Goal: Check status: Check status

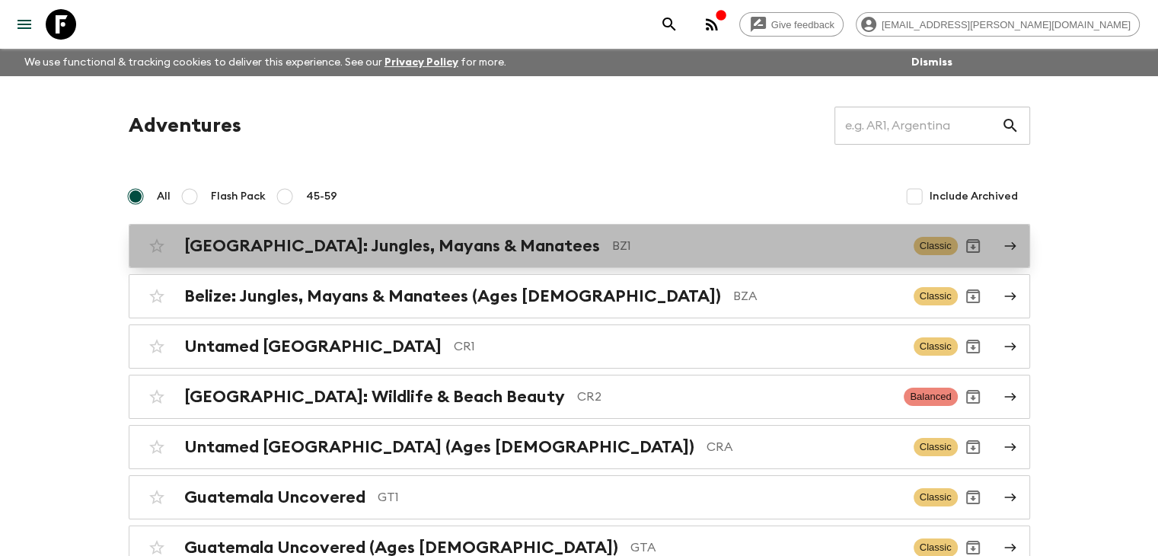
click at [411, 250] on h2 "Belize: Jungles, Mayans & Manatees" at bounding box center [392, 246] width 416 height 20
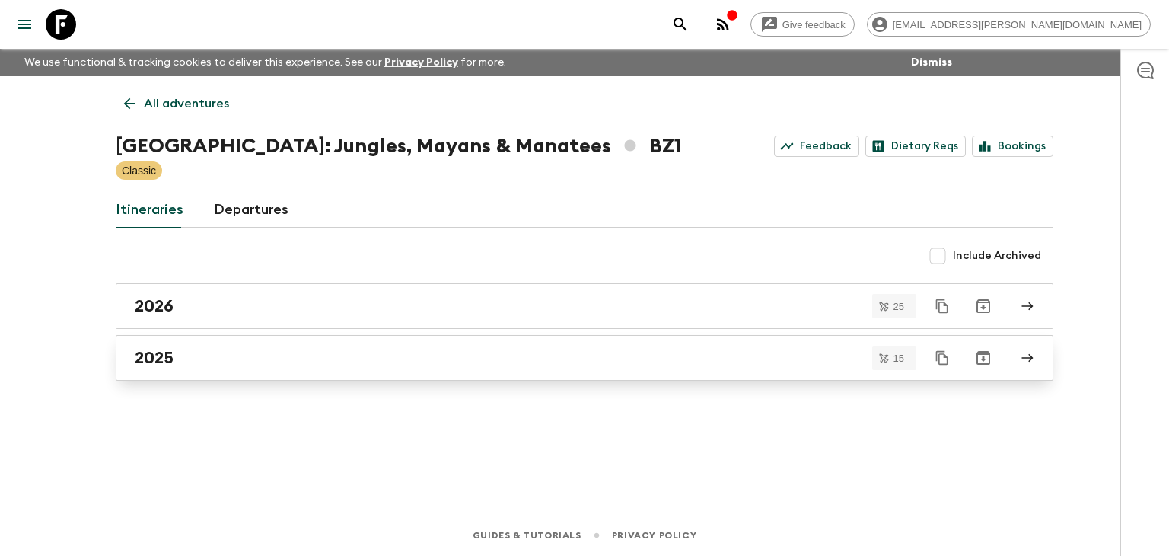
click at [172, 360] on h2 "2025" at bounding box center [154, 358] width 39 height 20
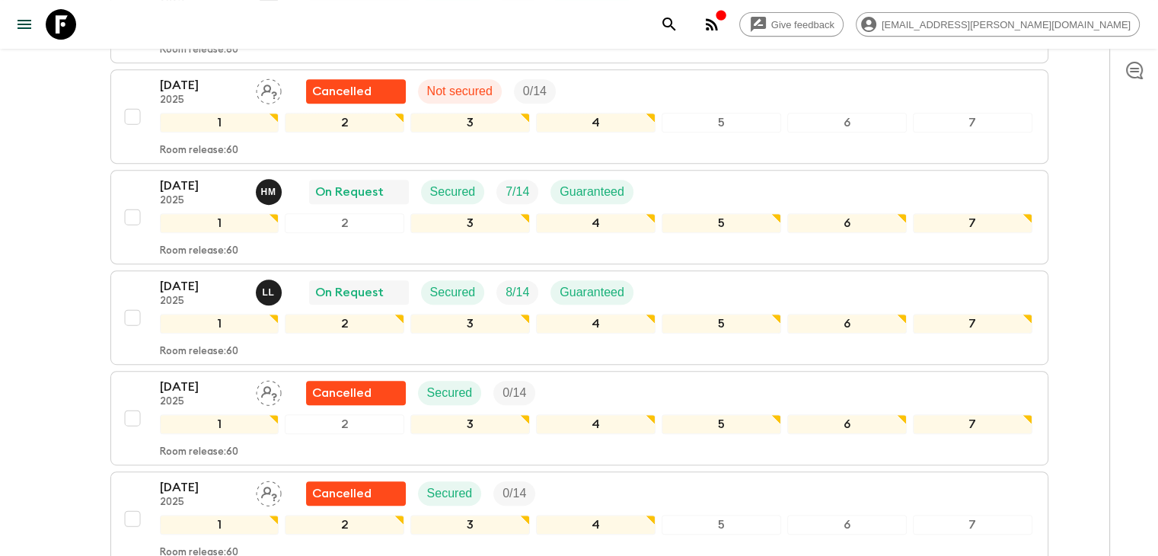
scroll to position [685, 0]
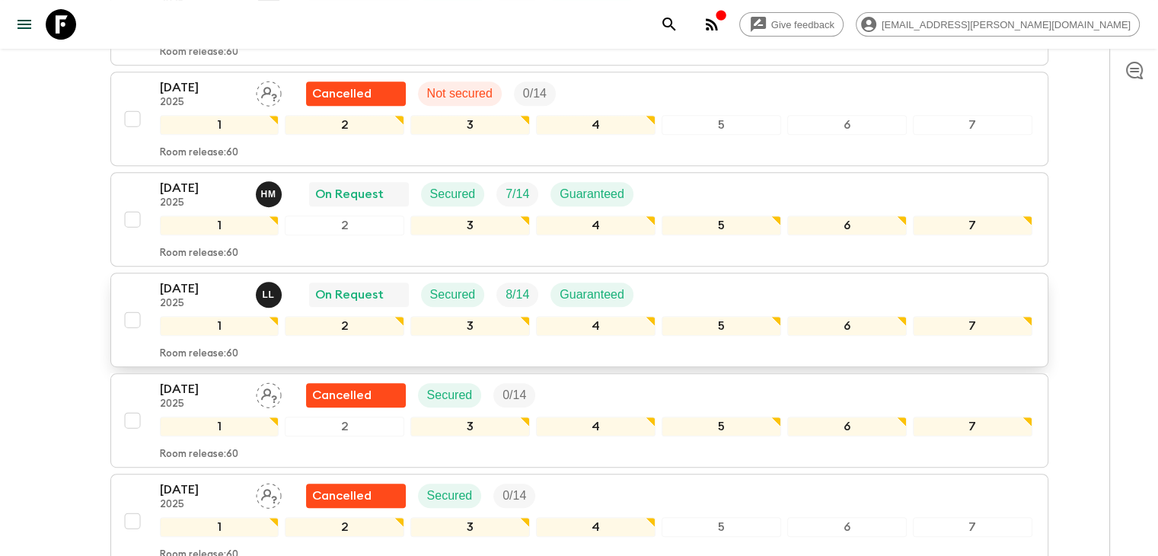
click at [189, 279] on p "22 Nov 2025" at bounding box center [202, 288] width 84 height 18
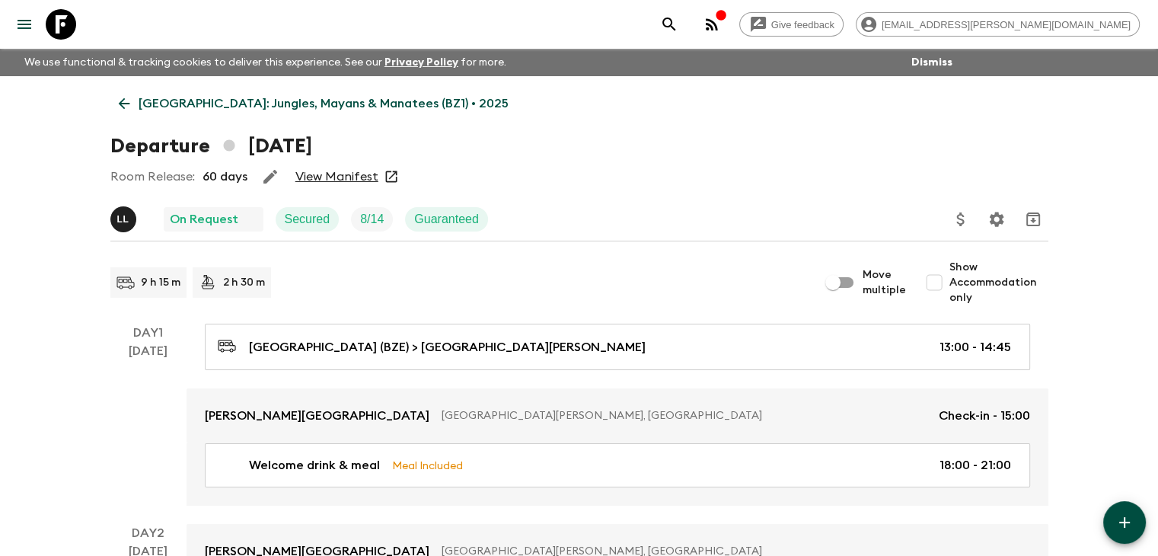
click at [330, 174] on link "View Manifest" at bounding box center [336, 176] width 83 height 15
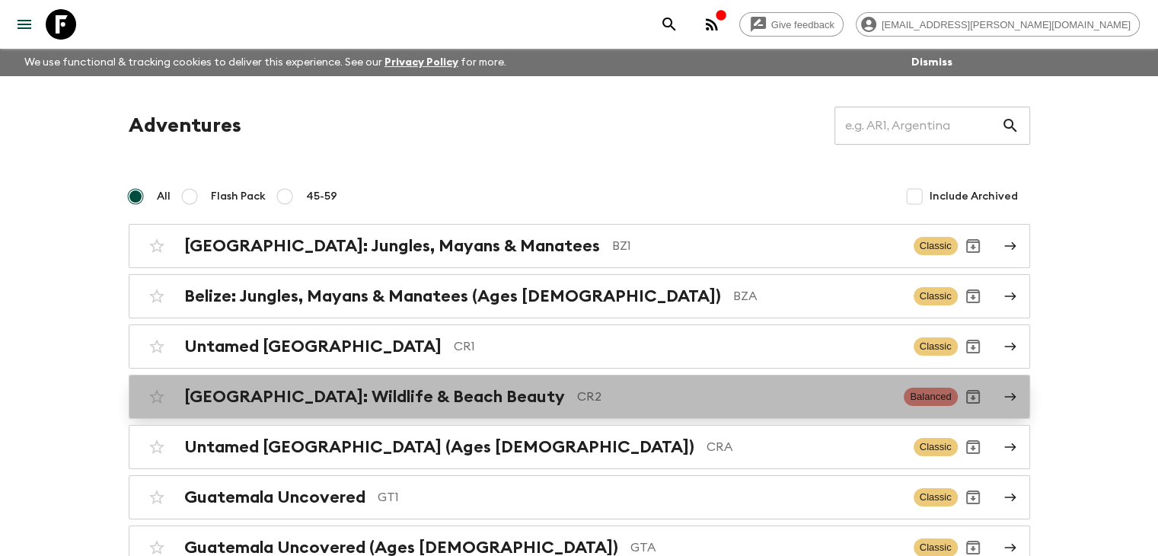
click at [425, 393] on h2 "Costa Rica: Wildlife & Beach Beauty" at bounding box center [374, 397] width 381 height 20
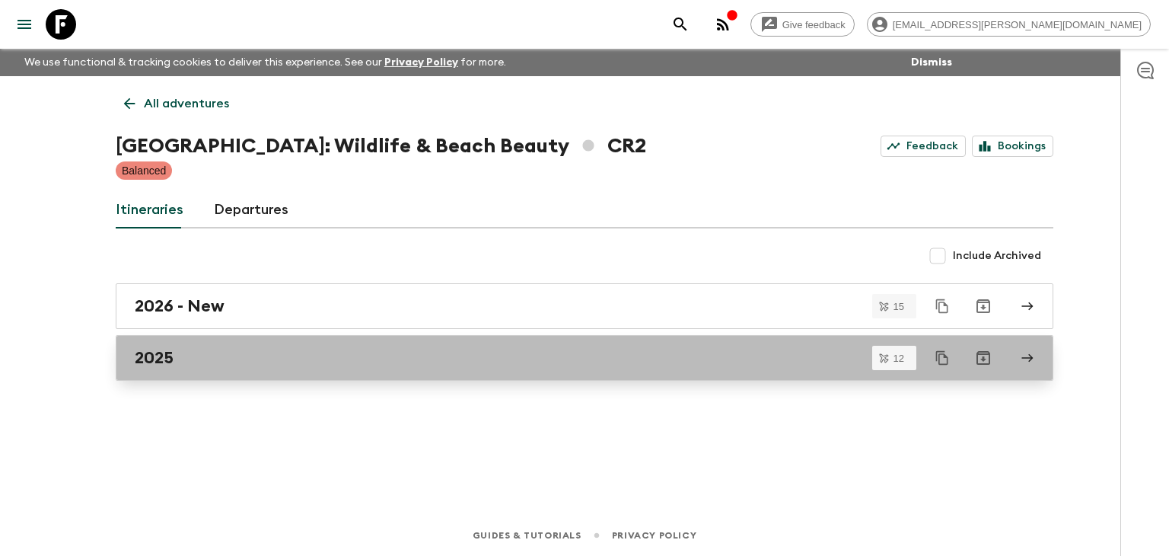
click at [170, 351] on h2 "2025" at bounding box center [154, 358] width 39 height 20
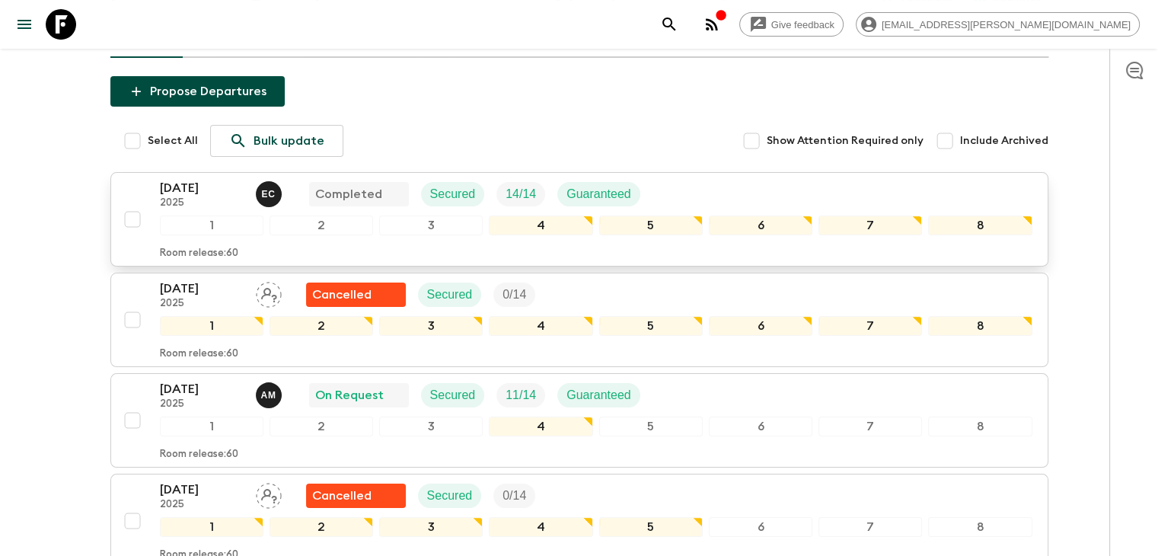
scroll to position [228, 0]
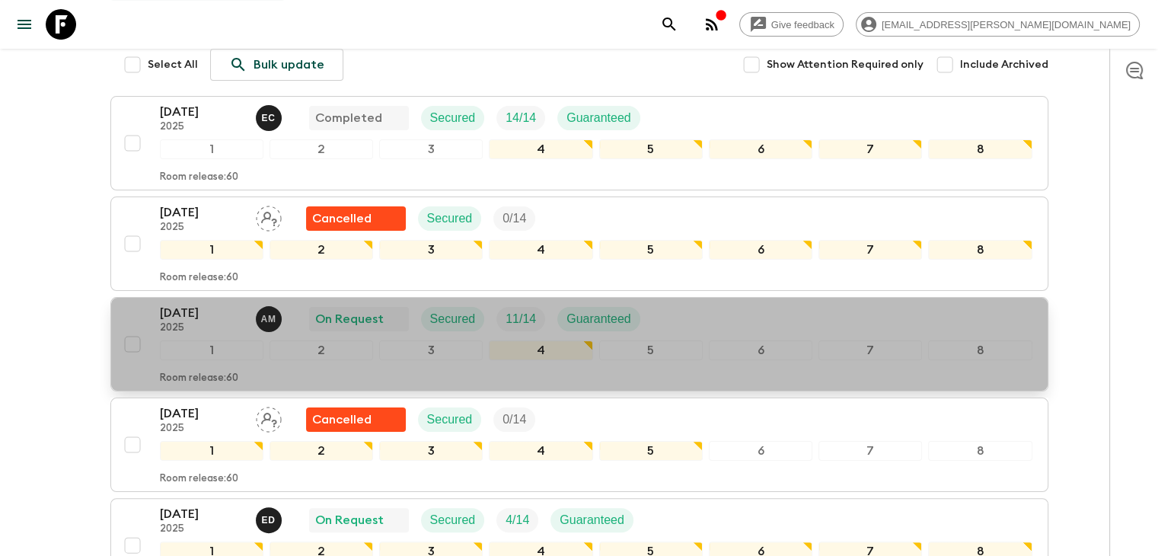
click at [204, 315] on p "[DATE]" at bounding box center [202, 313] width 84 height 18
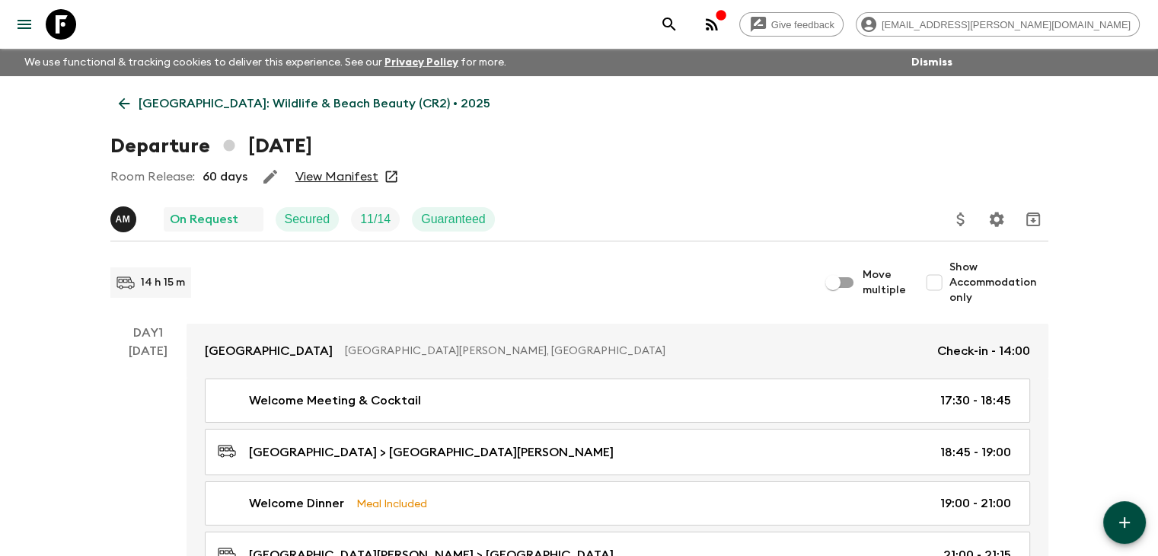
click at [335, 175] on link "View Manifest" at bounding box center [336, 176] width 83 height 15
